Goal: Task Accomplishment & Management: Use online tool/utility

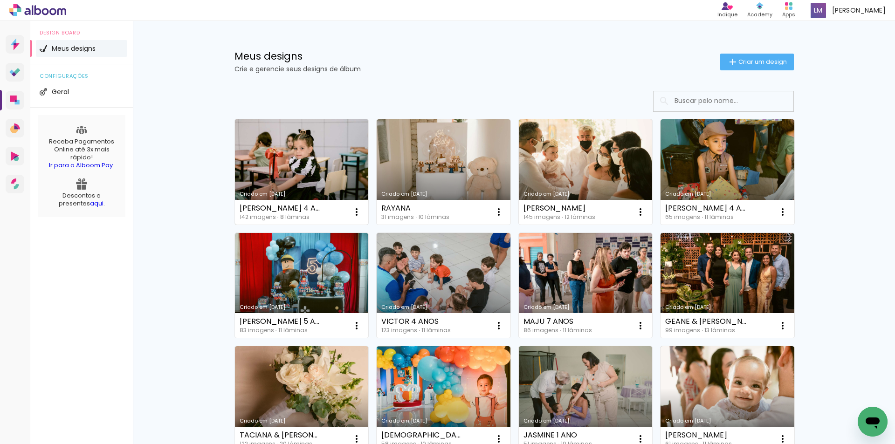
click at [315, 151] on link "Criado em [DATE]" at bounding box center [302, 171] width 134 height 105
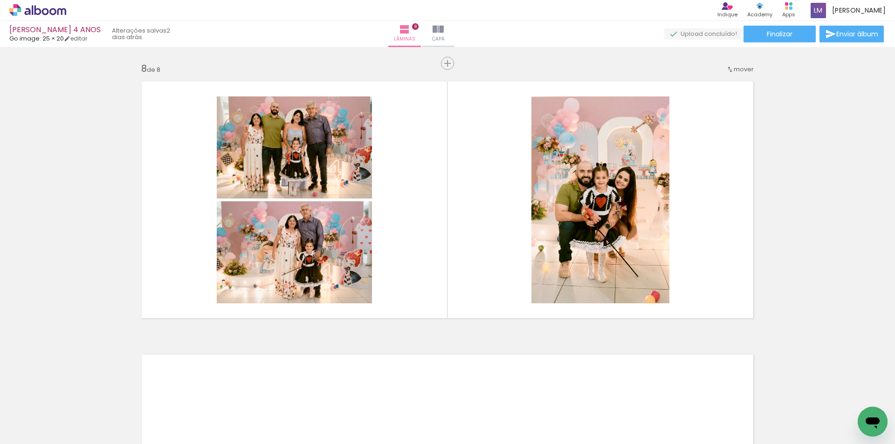
scroll to position [0, 1330]
drag, startPoint x: 385, startPoint y: 416, endPoint x: 408, endPoint y: 231, distance: 186.0
click at [409, 235] on quentale-workspace at bounding box center [447, 222] width 895 height 444
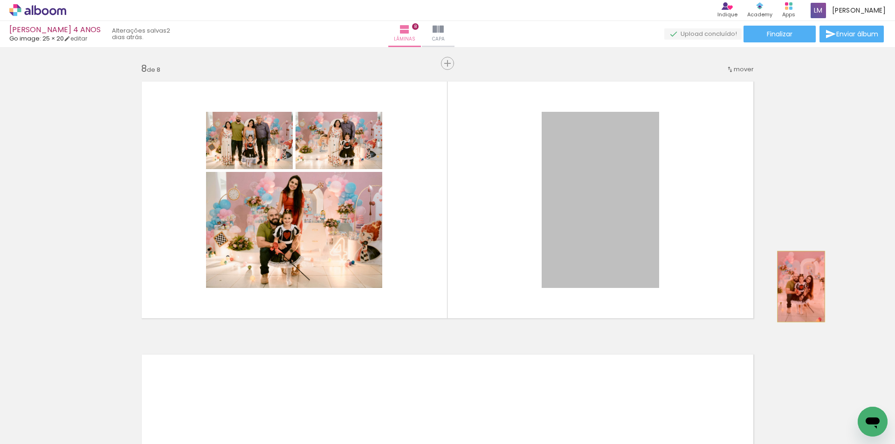
drag, startPoint x: 616, startPoint y: 267, endPoint x: 797, endPoint y: 287, distance: 182.4
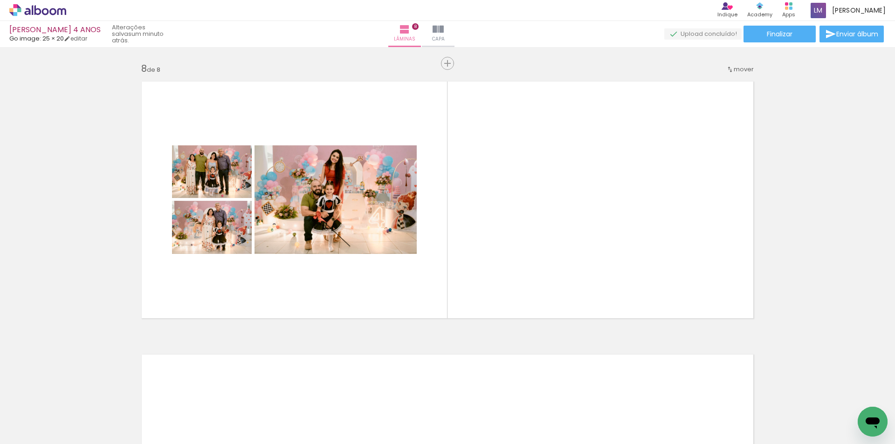
scroll to position [0, 6597]
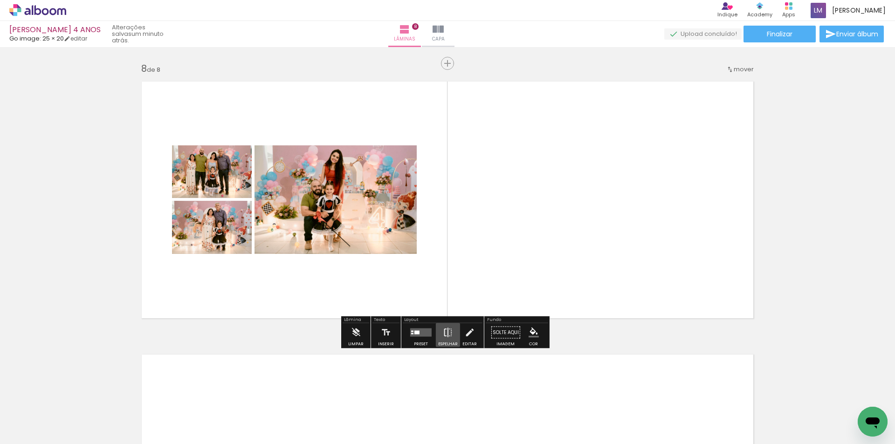
click at [448, 331] on iron-icon at bounding box center [448, 332] width 10 height 19
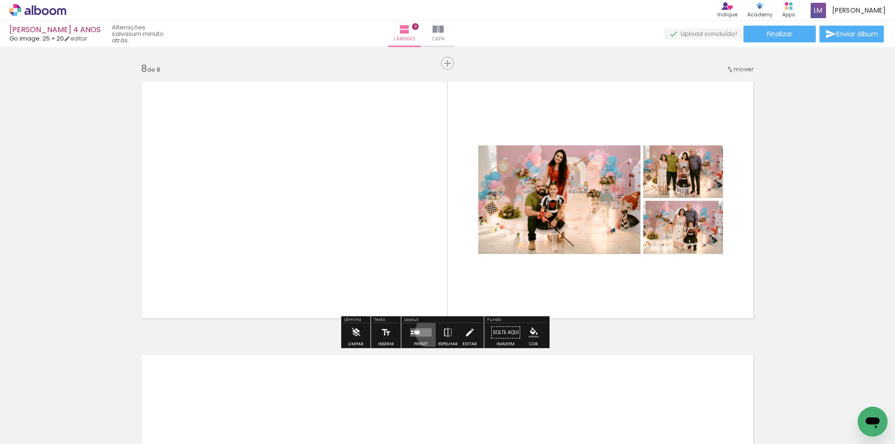
click at [431, 331] on div at bounding box center [420, 332] width 25 height 19
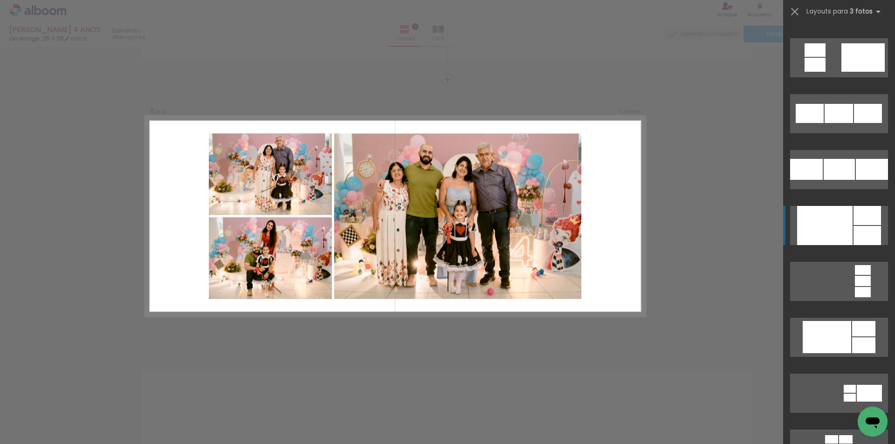
scroll to position [1119, 0]
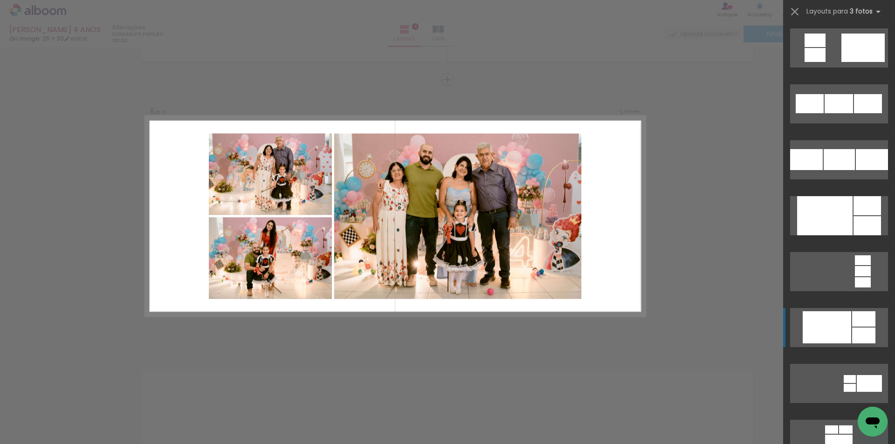
click at [819, 323] on div at bounding box center [827, 327] width 48 height 32
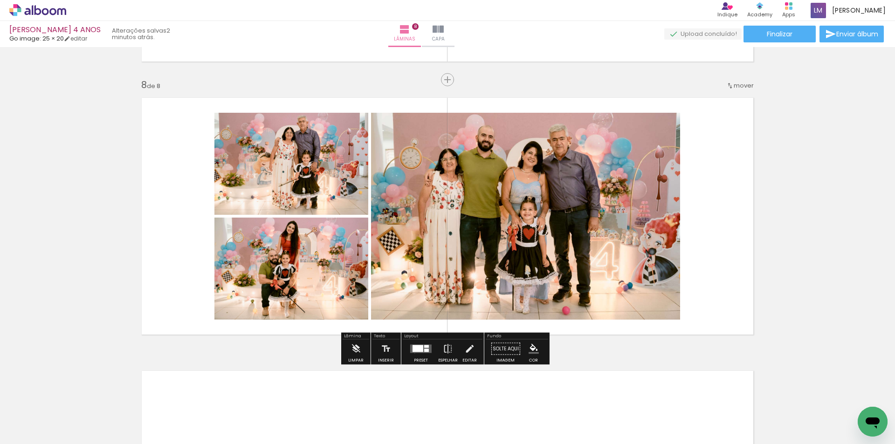
click at [412, 353] on div at bounding box center [420, 349] width 25 height 19
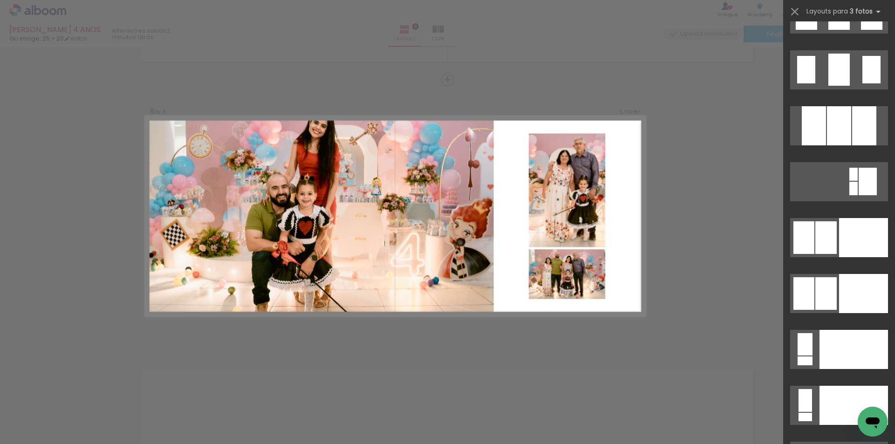
scroll to position [10279, 0]
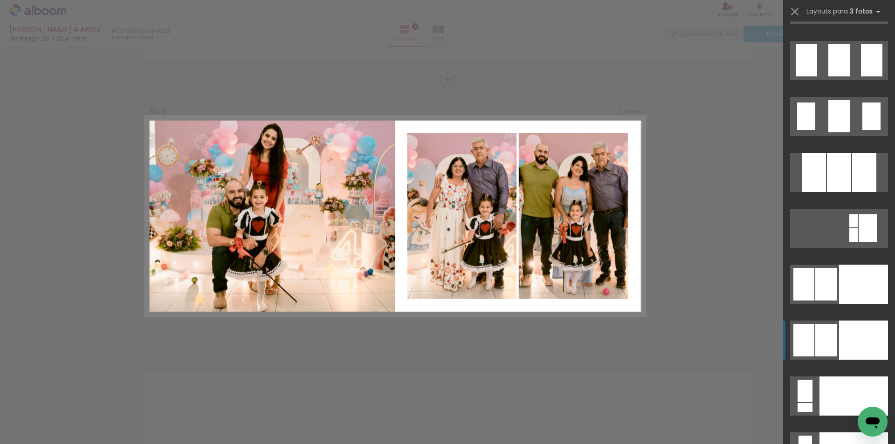
click at [841, 349] on div at bounding box center [863, 340] width 49 height 39
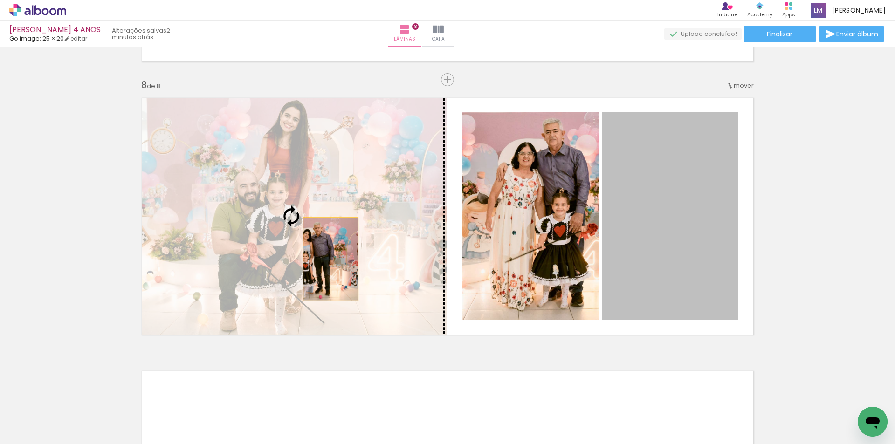
drag, startPoint x: 664, startPoint y: 244, endPoint x: 327, endPoint y: 259, distance: 336.9
click at [0, 0] on slot at bounding box center [0, 0] width 0 height 0
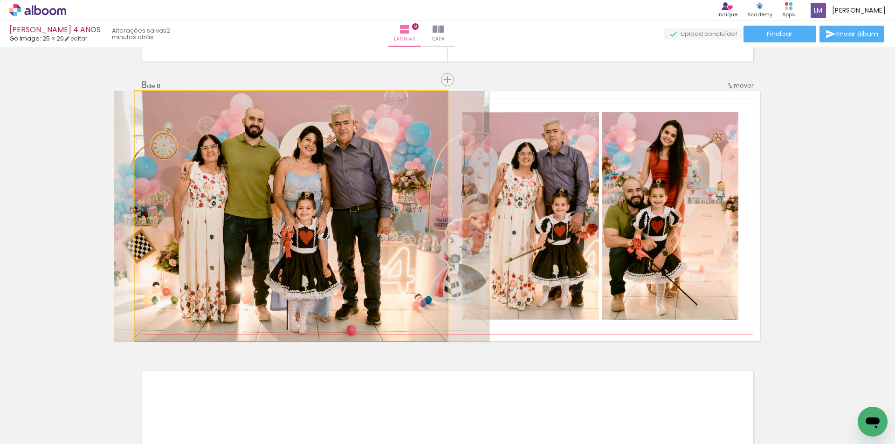
drag, startPoint x: 327, startPoint y: 251, endPoint x: 337, endPoint y: 257, distance: 11.7
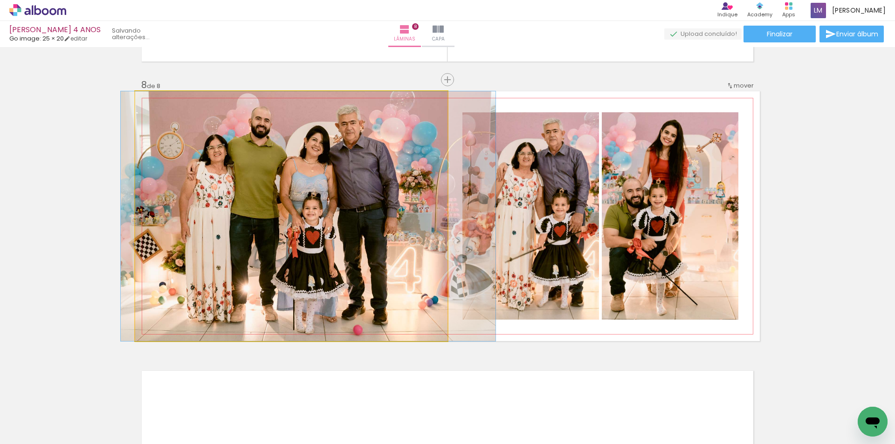
drag, startPoint x: 385, startPoint y: 206, endPoint x: 392, endPoint y: 214, distance: 11.0
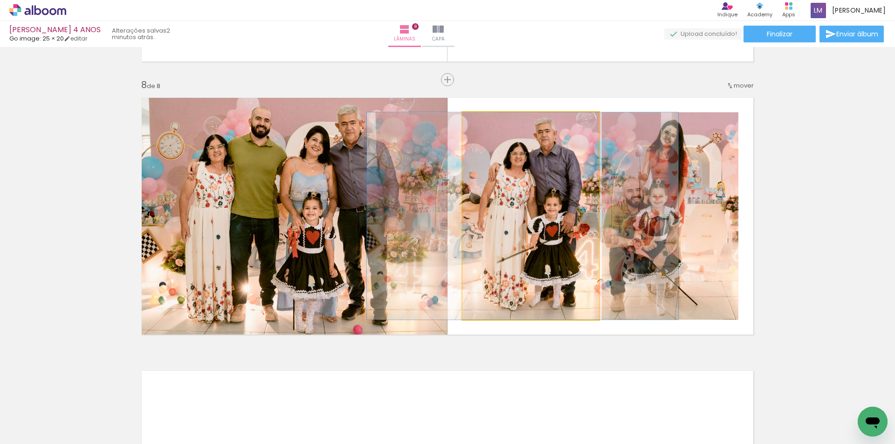
drag, startPoint x: 561, startPoint y: 215, endPoint x: 553, endPoint y: 220, distance: 9.4
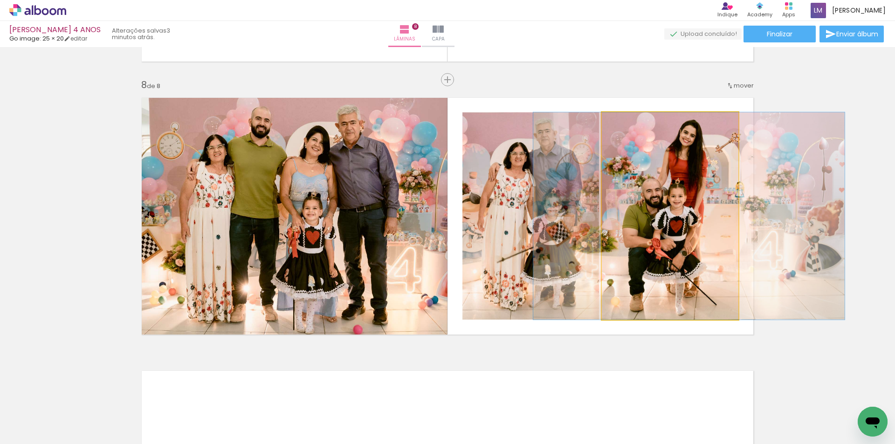
drag, startPoint x: 670, startPoint y: 214, endPoint x: 689, endPoint y: 226, distance: 22.6
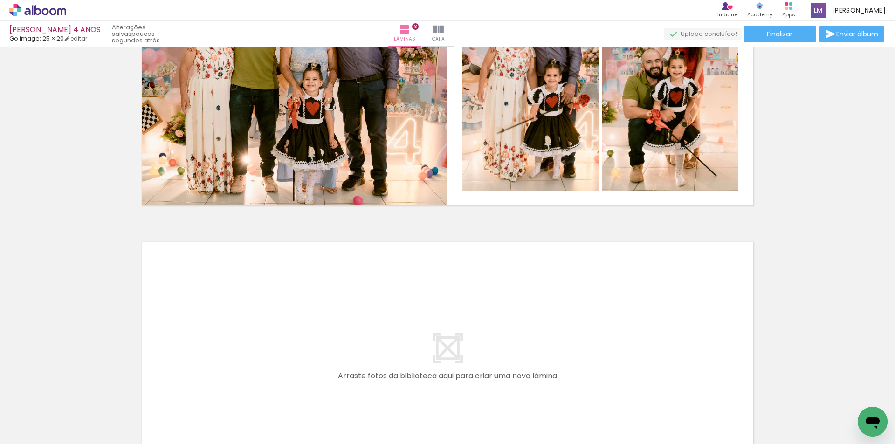
scroll to position [2023, 0]
drag, startPoint x: 745, startPoint y: 324, endPoint x: 815, endPoint y: 324, distance: 69.9
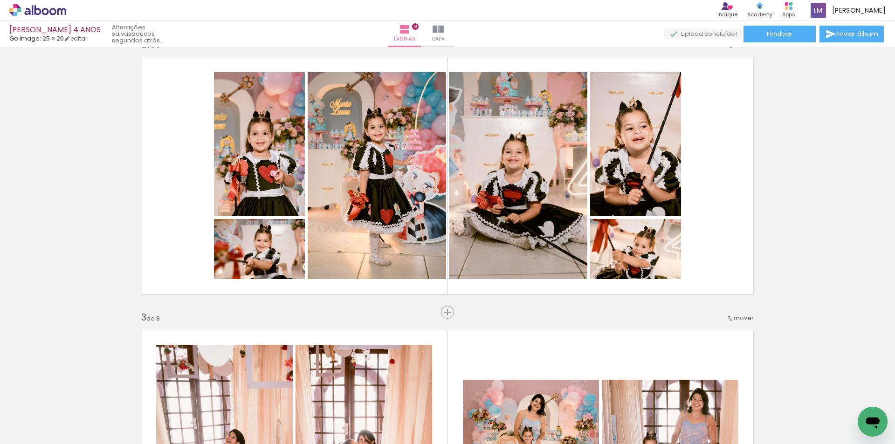
scroll to position [280, 0]
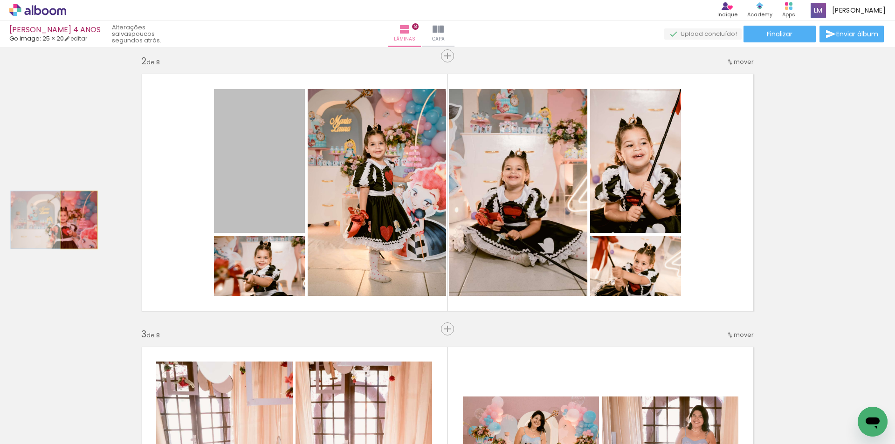
drag, startPoint x: 271, startPoint y: 220, endPoint x: 76, endPoint y: 220, distance: 195.8
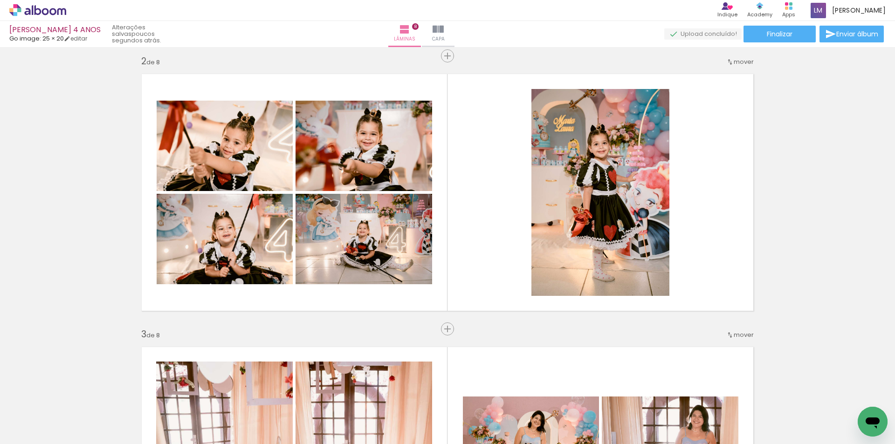
scroll to position [0, 6559]
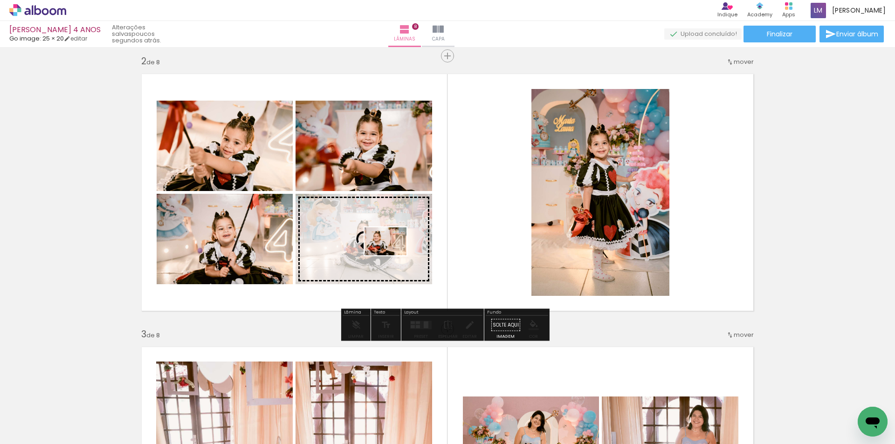
drag, startPoint x: 788, startPoint y: 417, endPoint x: 392, endPoint y: 255, distance: 427.5
click at [392, 255] on quentale-workspace at bounding box center [447, 222] width 895 height 444
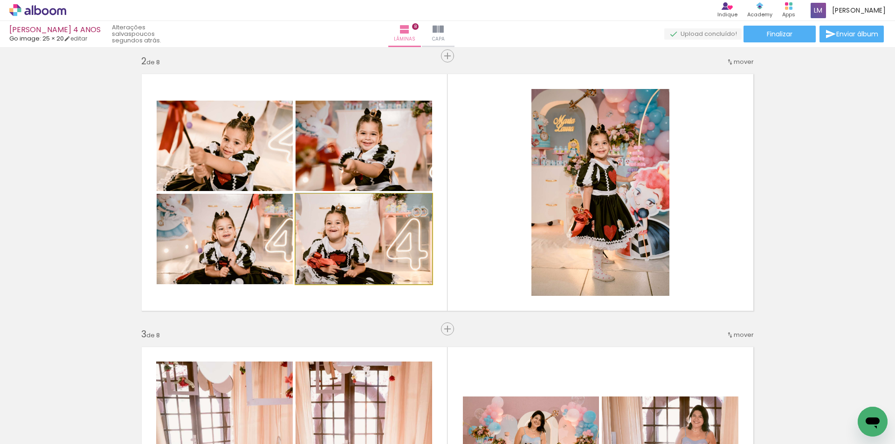
drag, startPoint x: 299, startPoint y: 267, endPoint x: 326, endPoint y: 266, distance: 27.1
drag, startPoint x: 326, startPoint y: 266, endPoint x: 359, endPoint y: 263, distance: 32.7
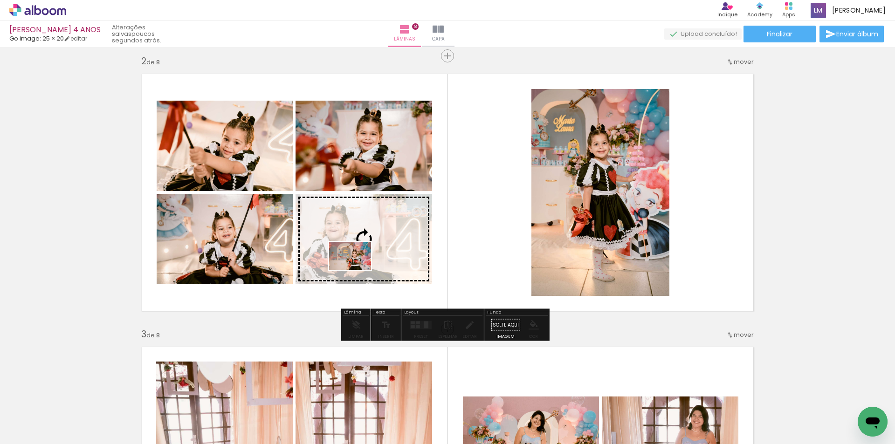
drag, startPoint x: 651, startPoint y: 422, endPoint x: 357, endPoint y: 270, distance: 330.6
click at [357, 270] on quentale-workspace at bounding box center [447, 222] width 895 height 444
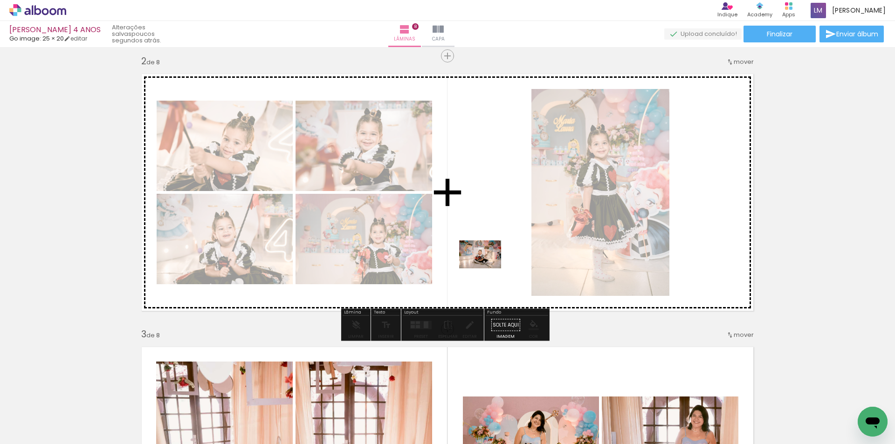
drag, startPoint x: 843, startPoint y: 421, endPoint x: 487, endPoint y: 268, distance: 387.3
click at [487, 268] on quentale-workspace at bounding box center [447, 222] width 895 height 444
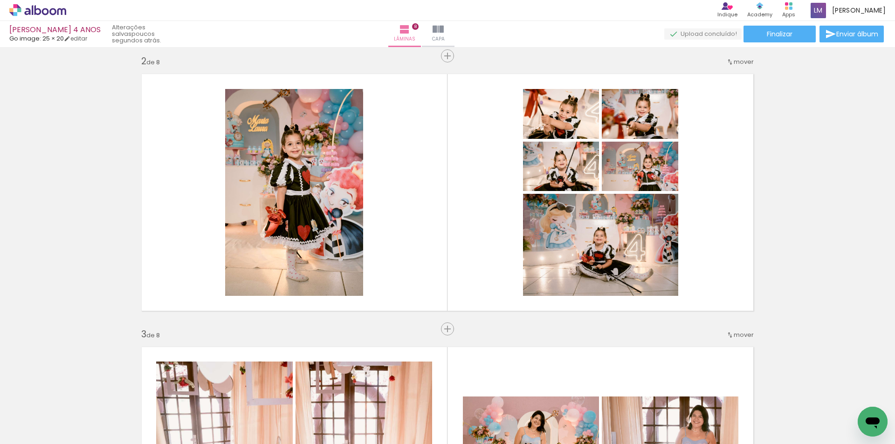
scroll to position [0, 0]
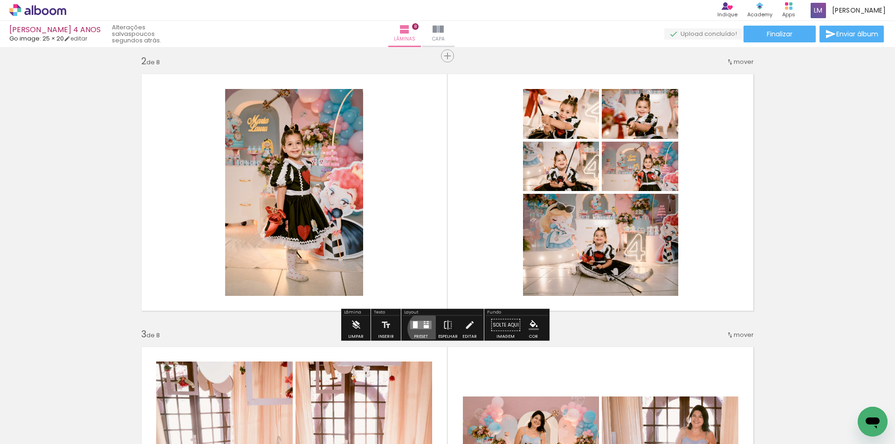
click at [422, 329] on quentale-layouter at bounding box center [420, 325] width 21 height 8
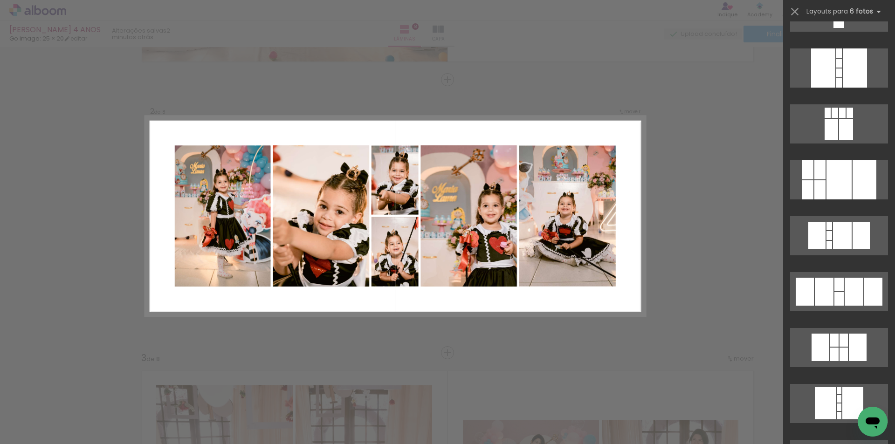
scroll to position [27170, 0]
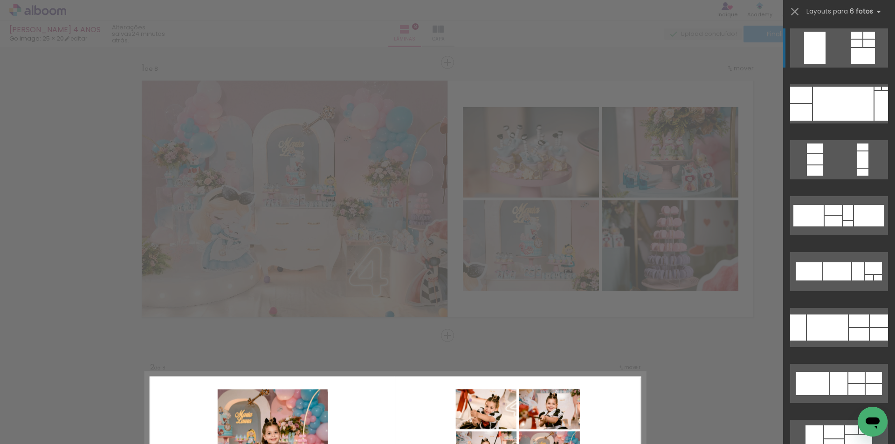
scroll to position [256, 0]
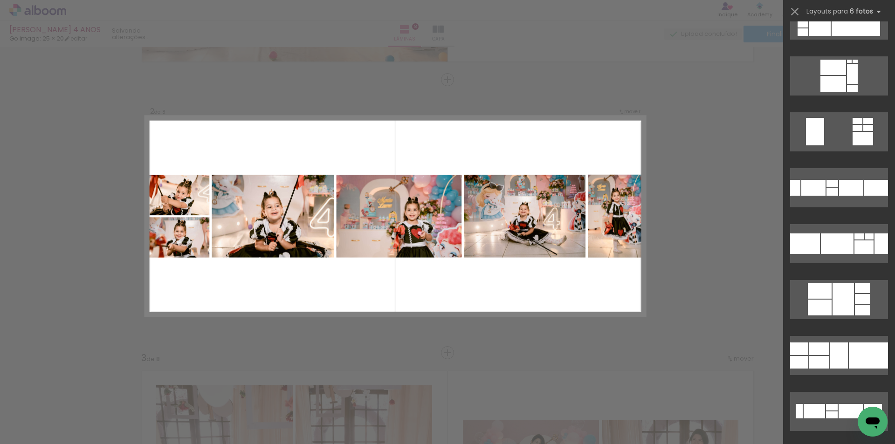
scroll to position [1119, 0]
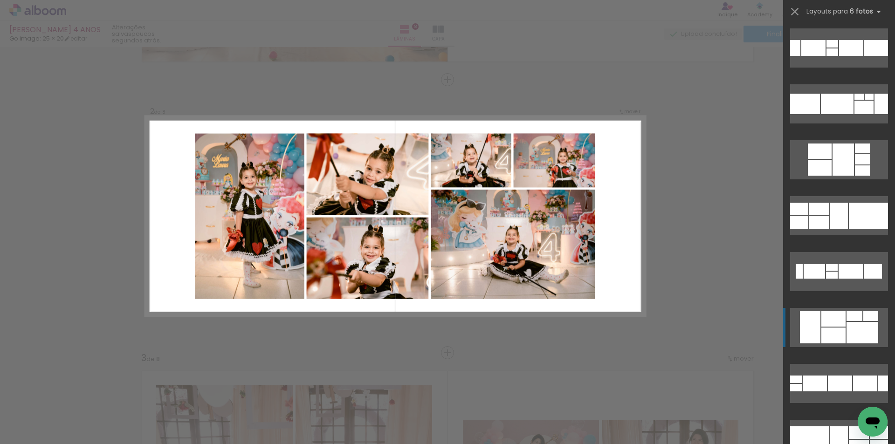
click at [833, 326] on div at bounding box center [833, 318] width 24 height 15
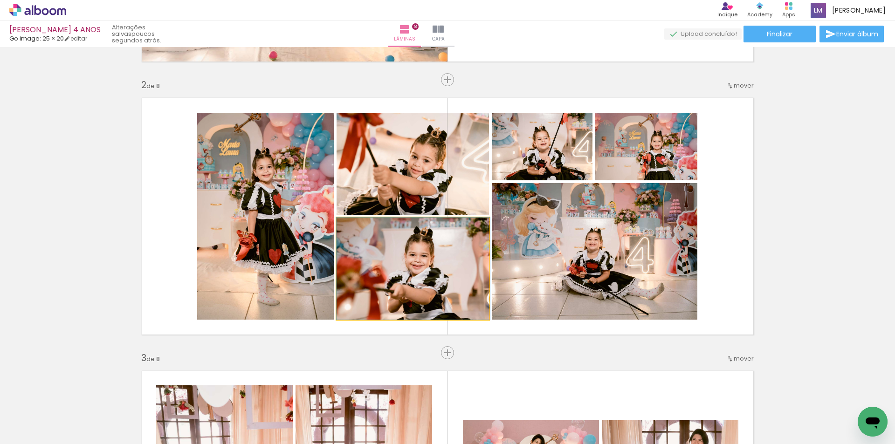
drag, startPoint x: 437, startPoint y: 288, endPoint x: 442, endPoint y: 291, distance: 6.3
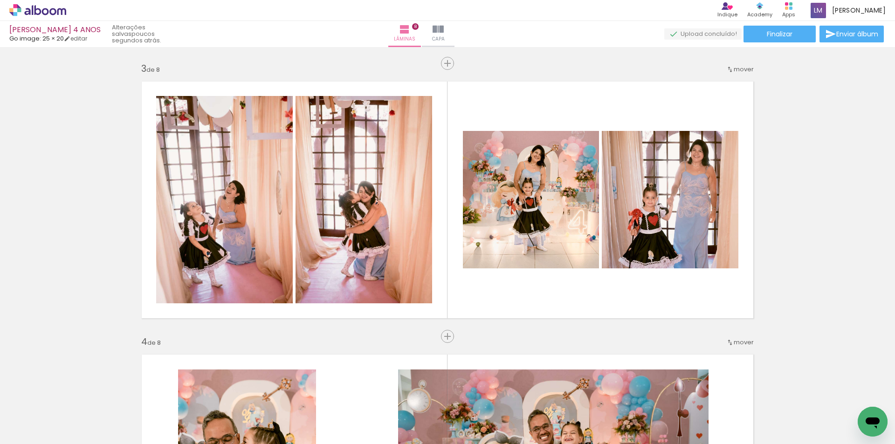
scroll to position [559, 0]
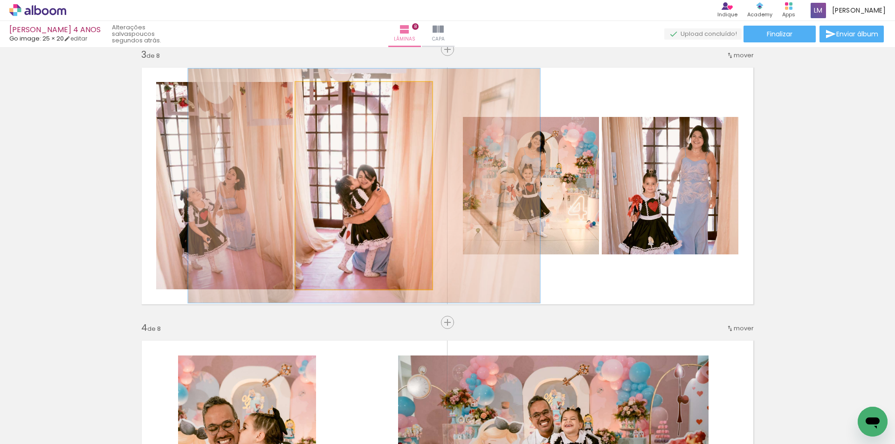
type paper-slider "113"
click at [317, 94] on div at bounding box center [321, 92] width 8 height 8
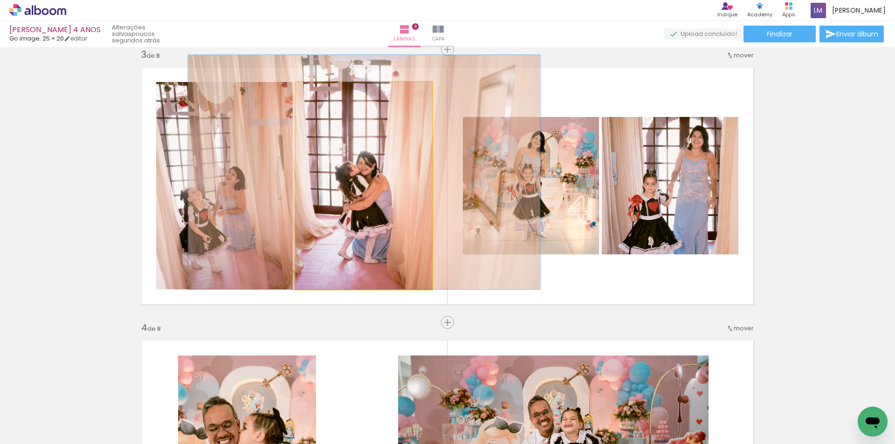
drag, startPoint x: 372, startPoint y: 158, endPoint x: 372, endPoint y: 144, distance: 13.5
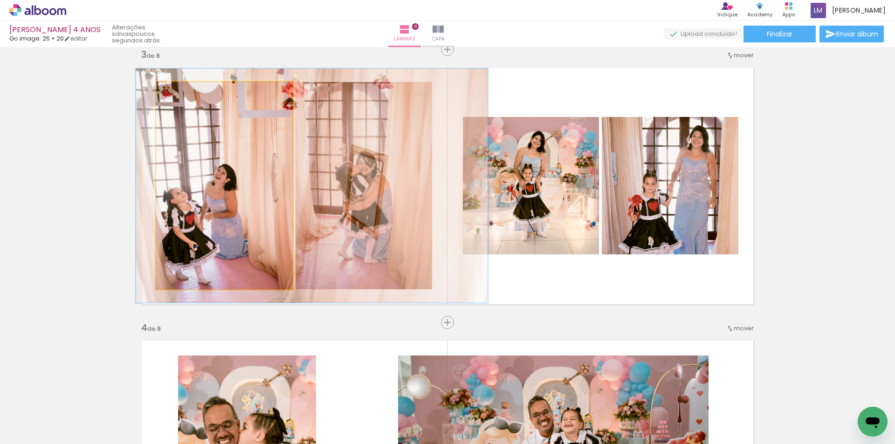
click at [179, 97] on div at bounding box center [182, 91] width 15 height 15
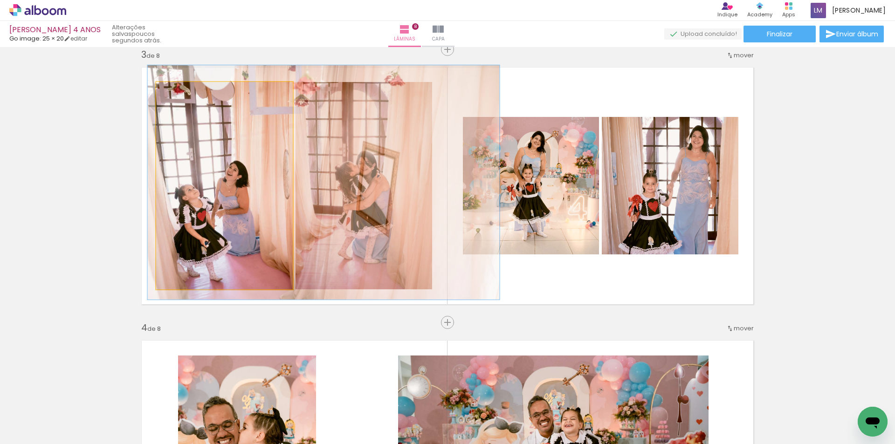
drag, startPoint x: 195, startPoint y: 125, endPoint x: 207, endPoint y: 122, distance: 12.1
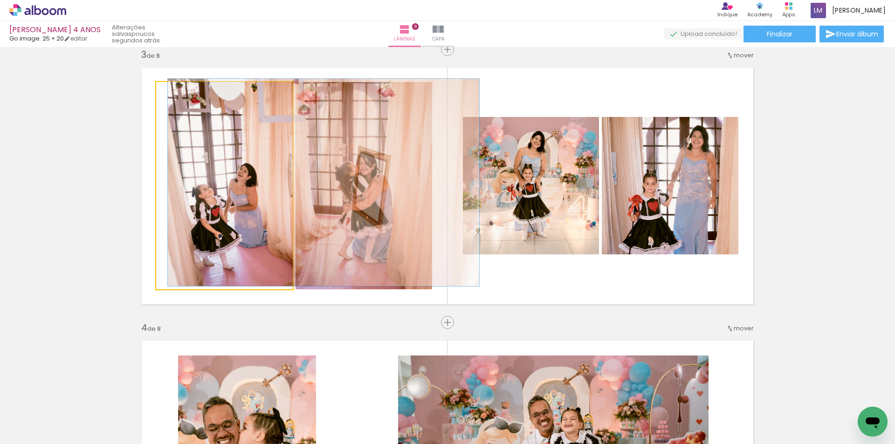
drag, startPoint x: 180, startPoint y: 94, endPoint x: 161, endPoint y: 100, distance: 20.2
type paper-slider "100"
click at [161, 100] on quentale-photo at bounding box center [224, 185] width 137 height 207
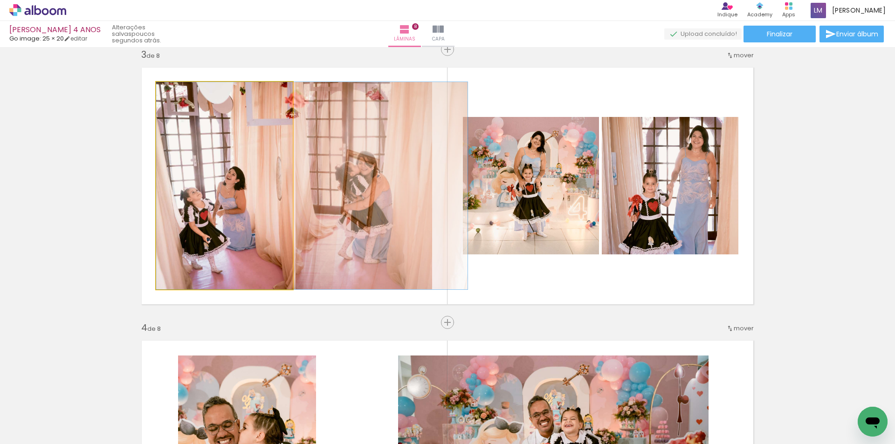
drag, startPoint x: 201, startPoint y: 219, endPoint x: 205, endPoint y: 232, distance: 13.5
drag, startPoint x: 208, startPoint y: 213, endPoint x: 210, endPoint y: 219, distance: 6.3
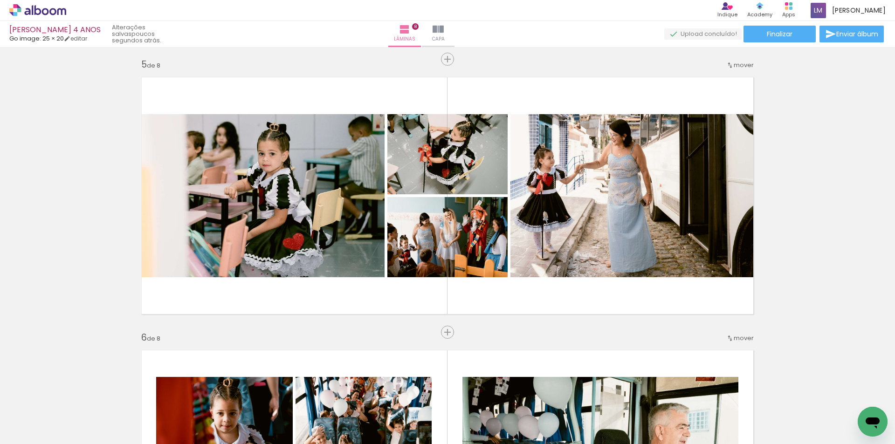
scroll to position [1119, 0]
